Goal: Complete application form

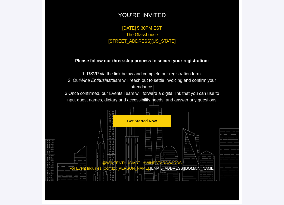
scroll to position [97, 0]
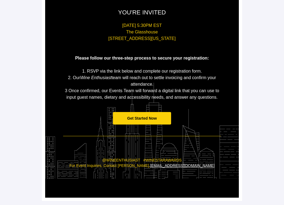
click at [145, 120] on span "Get Started Now" at bounding box center [142, 118] width 58 height 13
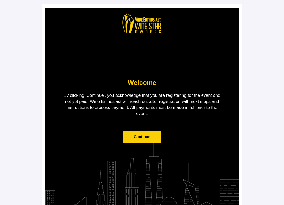
click at [146, 145] on td "Continue" at bounding box center [141, 139] width 163 height 29
click at [144, 133] on span "Continue" at bounding box center [142, 136] width 38 height 13
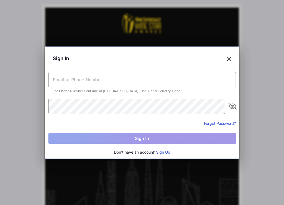
click at [88, 80] on input "text" at bounding box center [141, 79] width 187 height 15
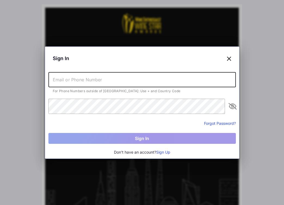
type input "[EMAIL_ADDRESS][DOMAIN_NAME]"
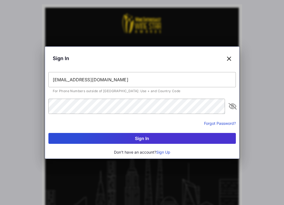
click at [231, 107] on icon "appended action" at bounding box center [232, 106] width 7 height 7
click at [149, 141] on button "Sign In" at bounding box center [141, 138] width 187 height 11
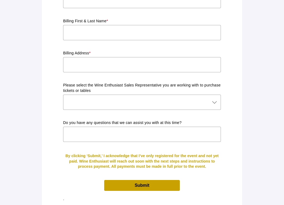
scroll to position [495, 0]
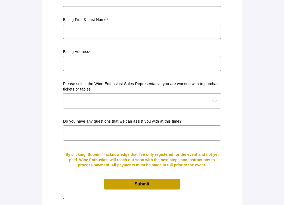
click at [139, 182] on span "Submit" at bounding box center [141, 184] width 15 height 5
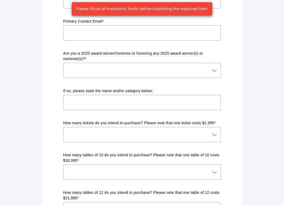
scroll to position [87, 0]
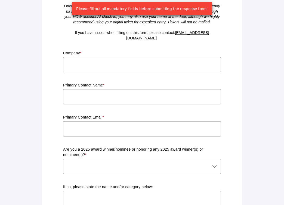
click at [95, 51] on div "Company *" at bounding box center [142, 65] width 158 height 28
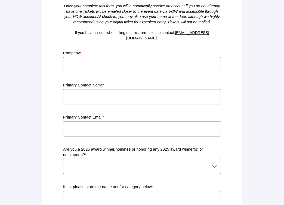
click at [95, 57] on input "text" at bounding box center [142, 64] width 158 height 15
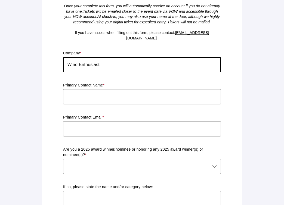
type input "Wine Enthusiast"
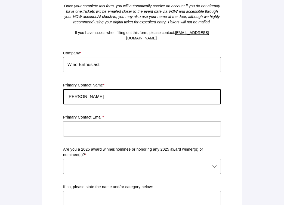
type input "[PERSON_NAME]"
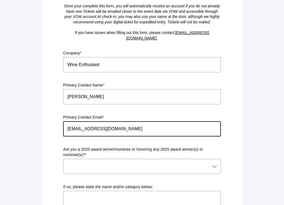
type input "[EMAIL_ADDRESS][DOMAIN_NAME]"
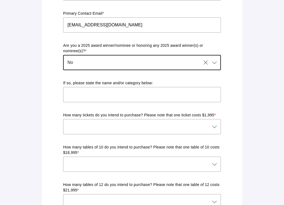
scroll to position [251, 0]
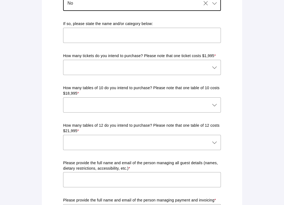
type input "No"
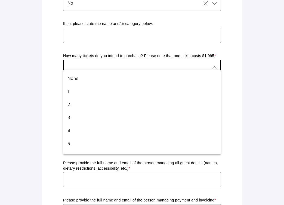
click at [109, 64] on div at bounding box center [136, 67] width 147 height 15
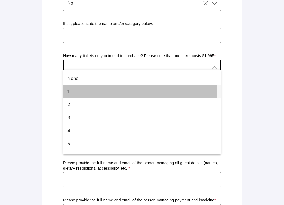
click at [81, 89] on div "1" at bounding box center [139, 91] width 145 height 7
type input "1"
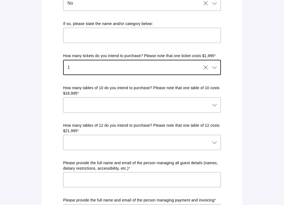
click at [45, 81] on div "Ticket & Table Registration Form Please complete the form below with your prefe…" at bounding box center [141, 102] width 193 height 690
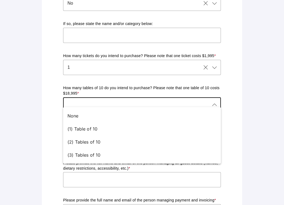
click at [107, 100] on div at bounding box center [136, 104] width 147 height 15
drag, startPoint x: 85, startPoint y: 114, endPoint x: 51, endPoint y: 115, distance: 34.0
click at [85, 115] on div "None" at bounding box center [139, 115] width 145 height 7
type input "None"
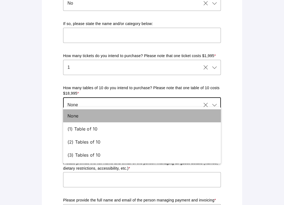
click at [27, 114] on main "Ticket & Table Registration Form Please complete the form below with your prefe…" at bounding box center [142, 101] width 284 height 705
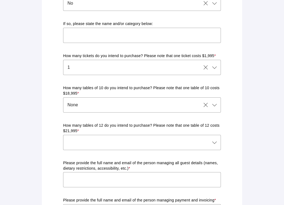
click at [114, 135] on div at bounding box center [136, 142] width 147 height 15
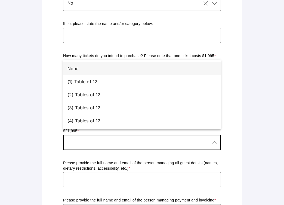
click at [80, 70] on div "None" at bounding box center [139, 68] width 145 height 7
type input "None"
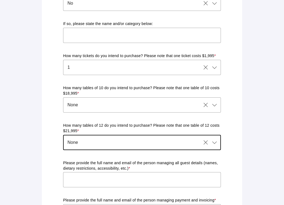
click at [239, 109] on div "Ticket & Table Registration Form Please complete the form below with your prefe…" at bounding box center [142, 102] width 200 height 697
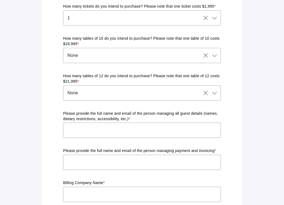
scroll to position [332, 0]
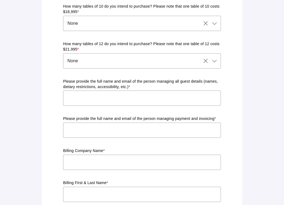
click at [124, 93] on input "text" at bounding box center [142, 97] width 158 height 15
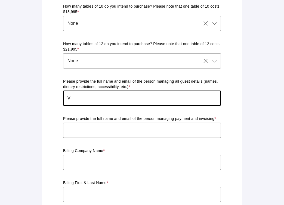
type input "V"
type input "[PERSON_NAME]"
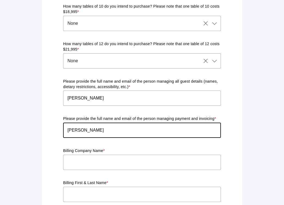
type input "[PERSON_NAME]"
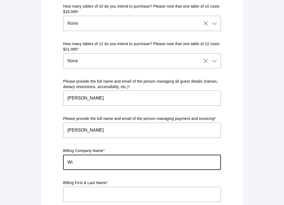
type input "W"
type input "N/A"
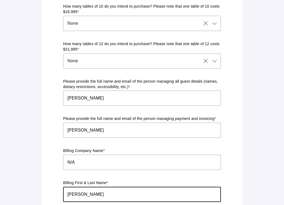
type input "[PERSON_NAME]"
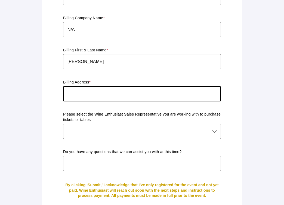
scroll to position [478, 0]
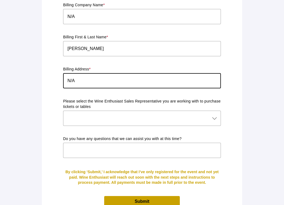
type input "N/A"
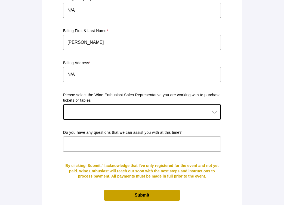
scroll to position [495, 0]
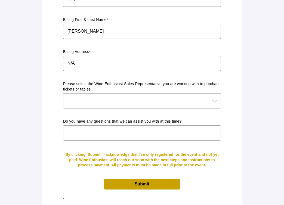
click at [142, 182] on span "Submit" at bounding box center [141, 184] width 15 height 5
